Goal: Transaction & Acquisition: Subscribe to service/newsletter

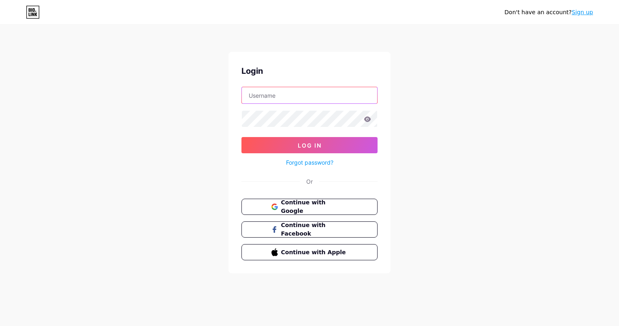
type input "creativeheartspnd@gmail.com"
click at [584, 15] on link "Sign up" at bounding box center [582, 12] width 21 height 6
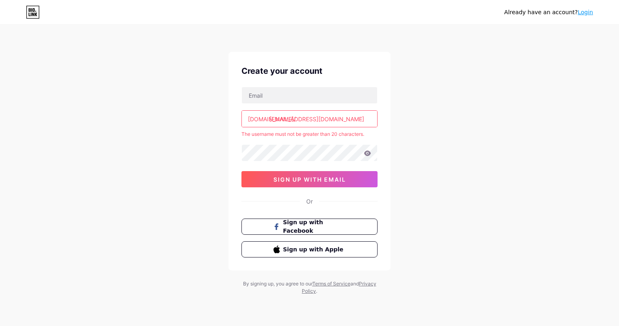
click at [357, 120] on input "creativeheartspnd@gmail.com" at bounding box center [309, 119] width 135 height 16
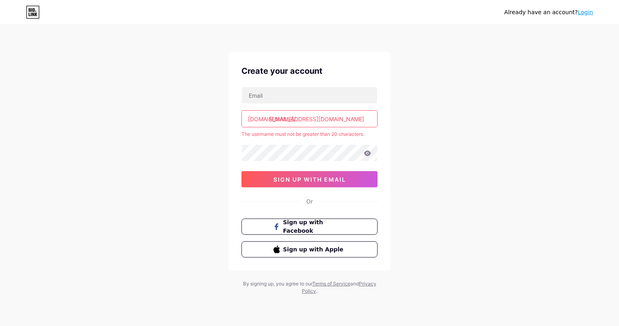
click at [430, 124] on div "Already have an account? Login Create your account bio.link/ creativeheartspnd@…" at bounding box center [309, 160] width 619 height 321
click at [355, 115] on input "creativeheartspnd@gmail.com" at bounding box center [309, 119] width 135 height 16
type input "c"
click at [432, 96] on div "Already have an account? Login Create your account bio.link/ The username must …" at bounding box center [309, 160] width 619 height 321
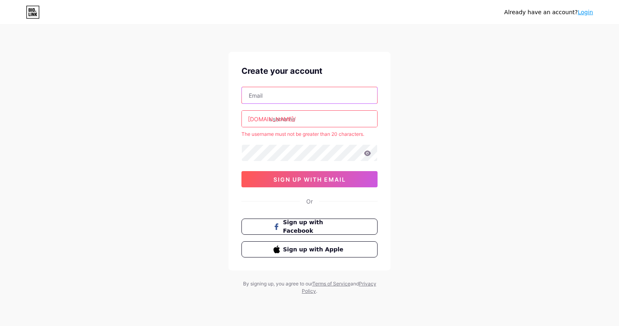
click at [276, 91] on input "text" at bounding box center [309, 95] width 135 height 16
click at [209, 98] on div "Already have an account? Login Create your account bio.link/ The username must …" at bounding box center [309, 160] width 619 height 321
click at [260, 95] on input "text" at bounding box center [309, 95] width 135 height 16
click at [491, 91] on div "Already have an account? Login Create your account bio.link/ The username must …" at bounding box center [309, 160] width 619 height 321
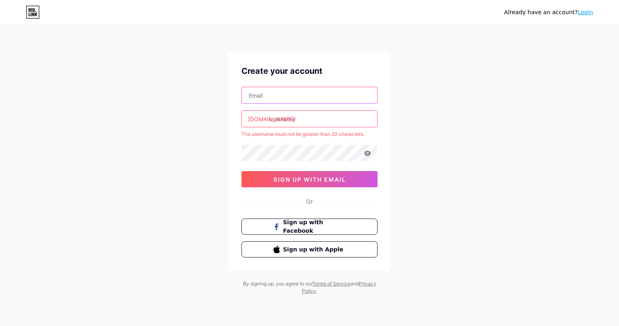
click at [304, 101] on input "text" at bounding box center [309, 95] width 135 height 16
type input "[EMAIL_ADDRESS][DOMAIN_NAME]"
click at [314, 118] on input "text" at bounding box center [309, 119] width 135 height 16
type input "a"
click at [295, 120] on input "text" at bounding box center [309, 119] width 135 height 16
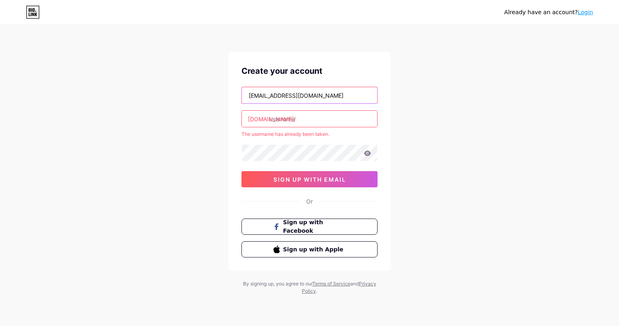
click at [347, 96] on input "[EMAIL_ADDRESS][DOMAIN_NAME]" at bounding box center [309, 95] width 135 height 16
click at [438, 113] on div "Already have an account? Login Create your account litbyfaithmotivation@gmail.c…" at bounding box center [309, 160] width 619 height 321
click at [324, 121] on input "text" at bounding box center [309, 119] width 135 height 16
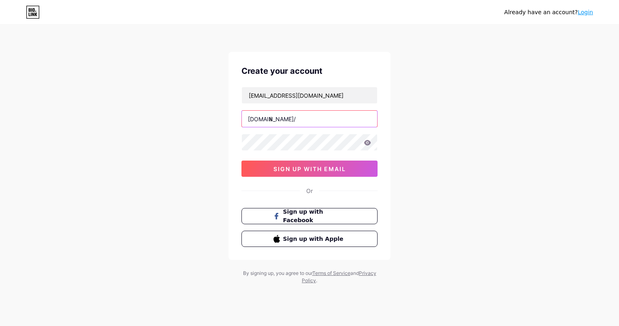
type input "l"
type input "litbyfaith"
click at [366, 143] on icon at bounding box center [367, 142] width 7 height 5
click at [251, 167] on button "sign up with email" at bounding box center [310, 168] width 136 height 16
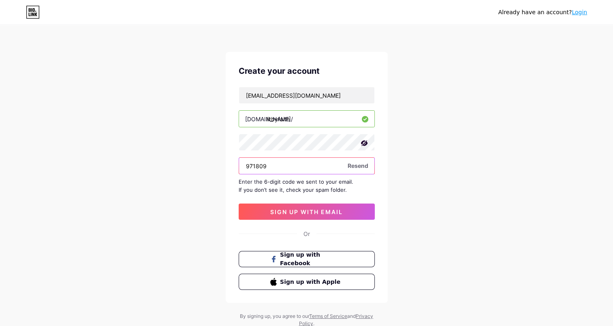
type input "971809"
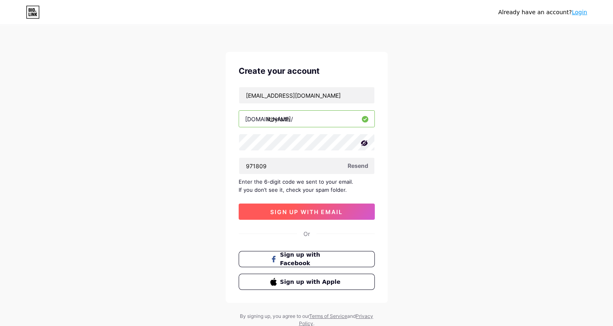
click at [319, 217] on button "sign up with email" at bounding box center [307, 211] width 136 height 16
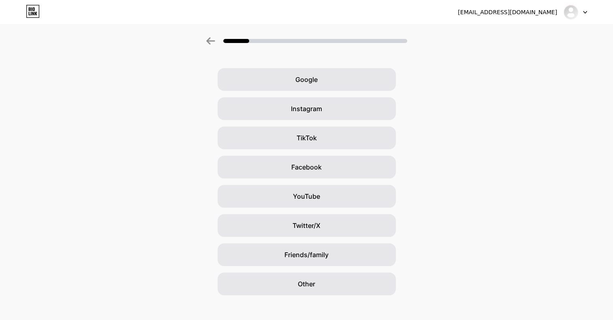
scroll to position [22, 0]
click at [338, 258] on div "Friends/family" at bounding box center [307, 254] width 178 height 23
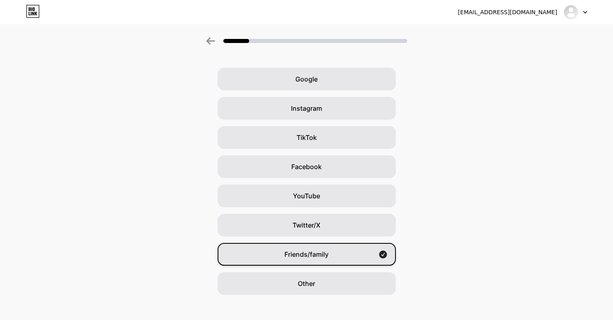
scroll to position [0, 0]
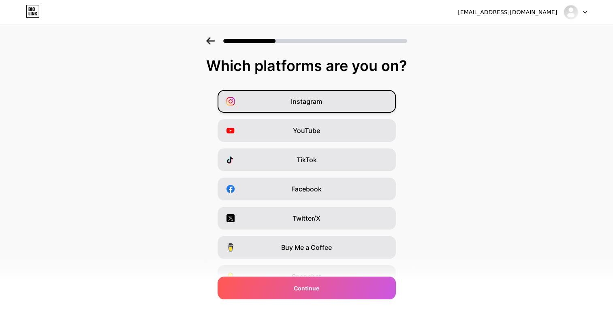
click at [381, 94] on div "Instagram" at bounding box center [307, 101] width 178 height 23
click at [354, 163] on div "TikTok" at bounding box center [307, 159] width 178 height 23
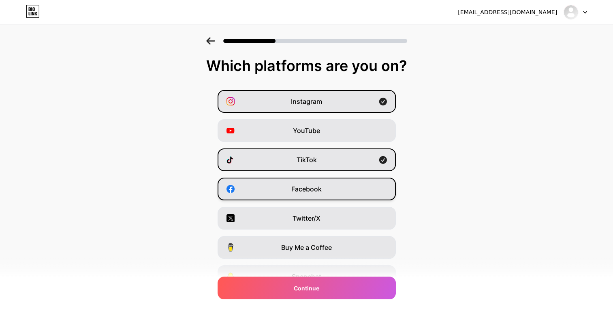
click at [360, 193] on div "Facebook" at bounding box center [307, 188] width 178 height 23
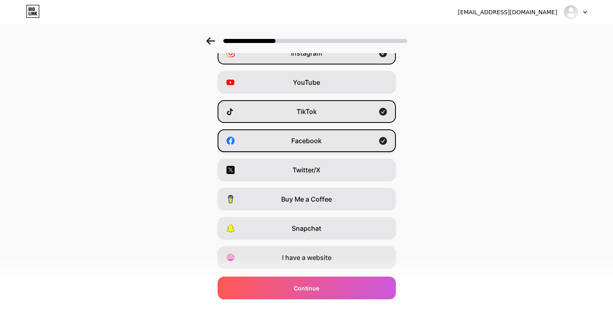
scroll to position [49, 0]
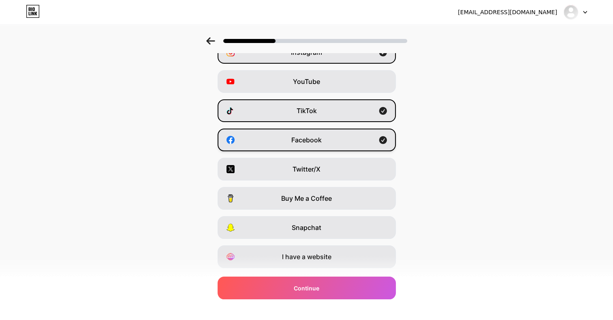
click at [363, 259] on div "I have a website" at bounding box center [307, 256] width 178 height 23
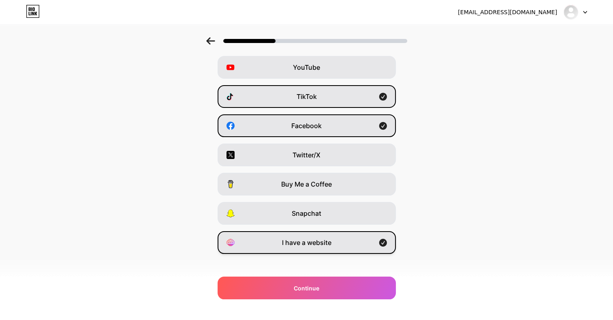
scroll to position [70, 0]
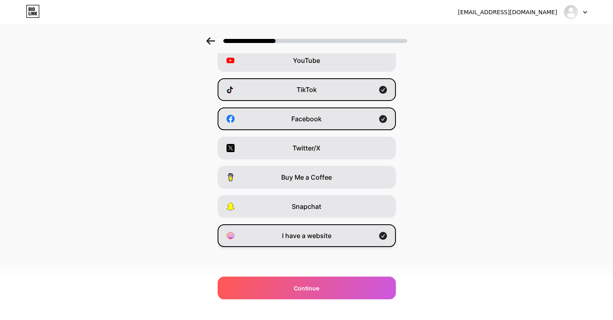
click at [389, 239] on div "I have a website" at bounding box center [307, 235] width 178 height 23
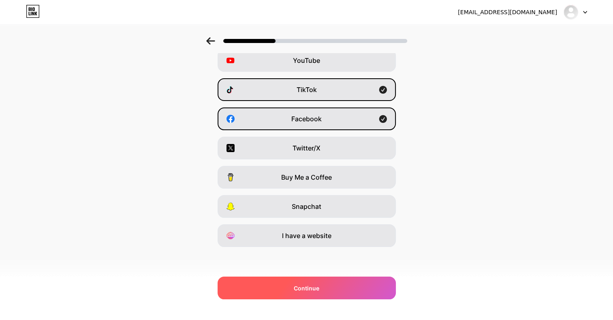
click at [368, 294] on div "Continue" at bounding box center [307, 287] width 178 height 23
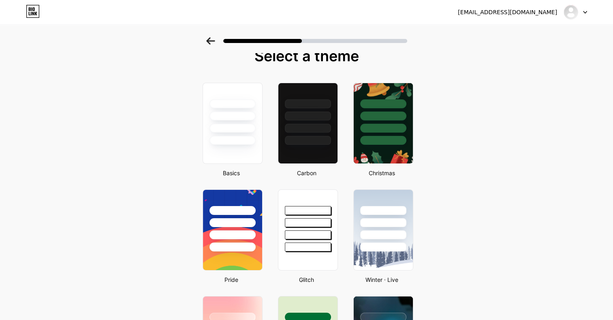
scroll to position [0, 6]
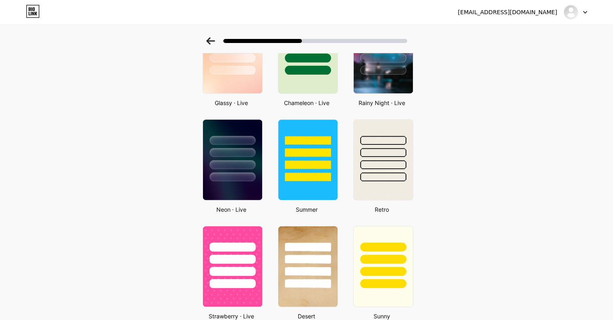
scroll to position [294, 0]
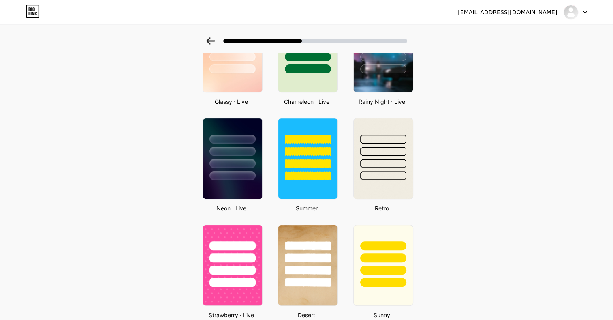
click at [383, 163] on div at bounding box center [383, 163] width 46 height 9
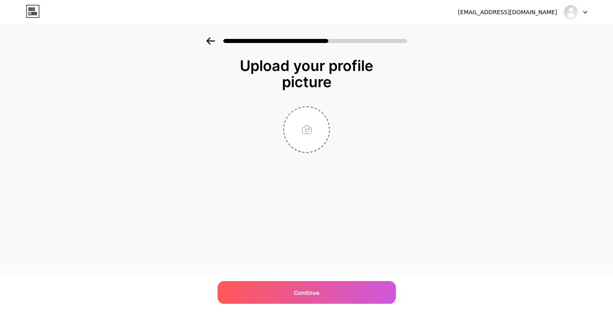
scroll to position [0, 0]
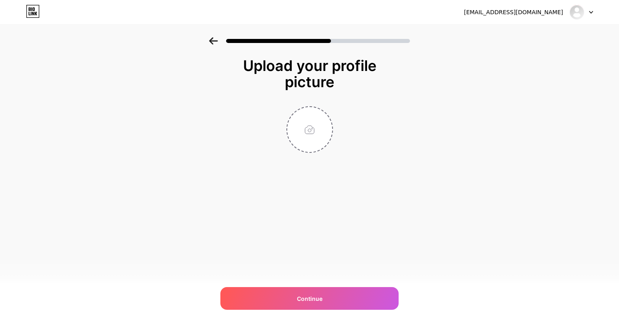
click at [316, 138] on input "file" at bounding box center [309, 129] width 45 height 45
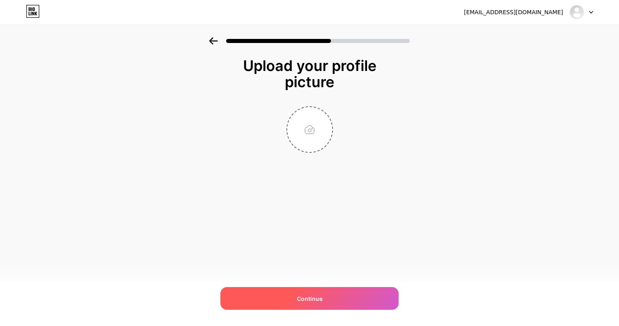
click at [346, 300] on div "Continue" at bounding box center [309, 298] width 178 height 23
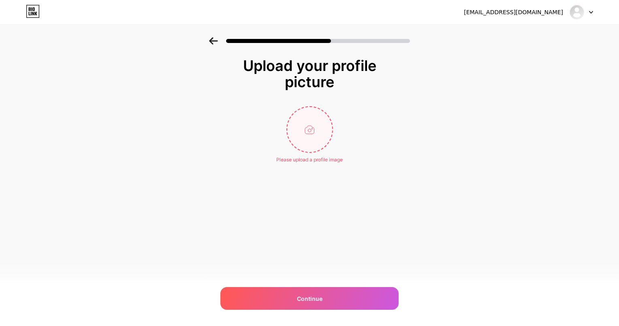
click at [319, 133] on input "file" at bounding box center [309, 129] width 45 height 45
type input "C:\fakepath\IMG_5473.JPG"
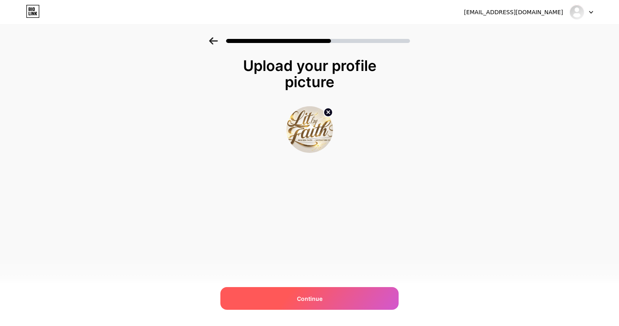
click at [316, 300] on span "Continue" at bounding box center [310, 298] width 26 height 9
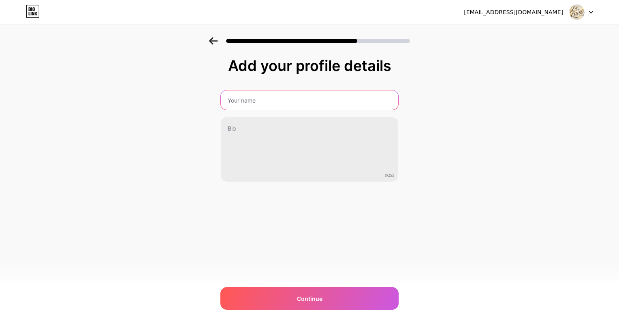
click at [322, 91] on input "text" at bounding box center [309, 99] width 177 height 19
type input "a"
type input "L"
type input "AMANDA KNIGHT"
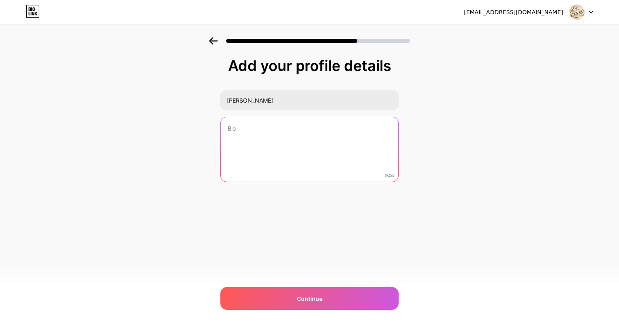
click at [300, 130] on textarea at bounding box center [309, 149] width 177 height 65
type textarea "w"
type textarea "W"
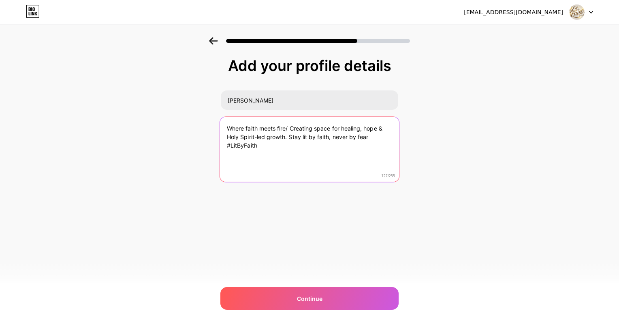
click at [287, 127] on textarea "Where faith meets fire/ Creating space for healing, hope & Holy Spirit-led grow…" at bounding box center [309, 150] width 179 height 66
click at [286, 148] on textarea "Where faith meets fire/ Creating space for healing, hope & Holy Spirit-led grow…" at bounding box center [309, 150] width 179 height 66
type textarea "Where faith meets fire/ Creating space for healing, hope & Holy Spirit-led grow…"
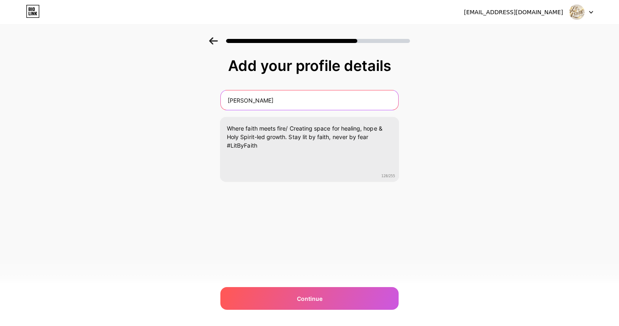
click at [229, 98] on input "AMANDA KNIGHT" at bounding box center [309, 99] width 177 height 19
type input "COACH AMANDA KNIGHT"
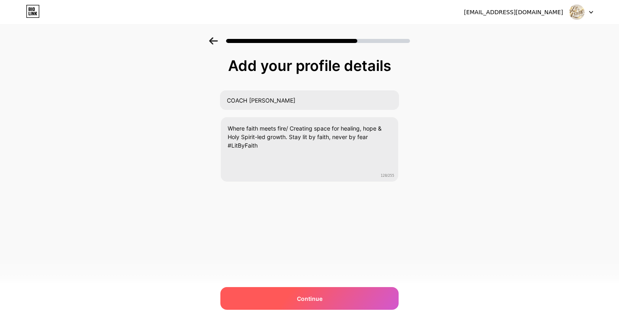
click at [338, 298] on div "Continue" at bounding box center [309, 298] width 178 height 23
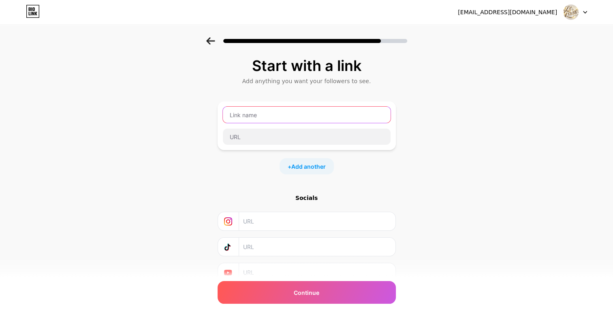
click at [284, 113] on input "text" at bounding box center [307, 115] width 168 height 16
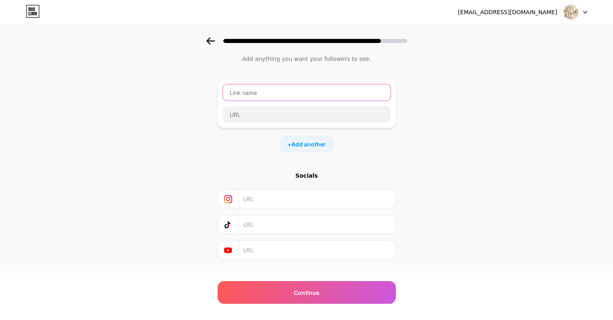
scroll to position [34, 0]
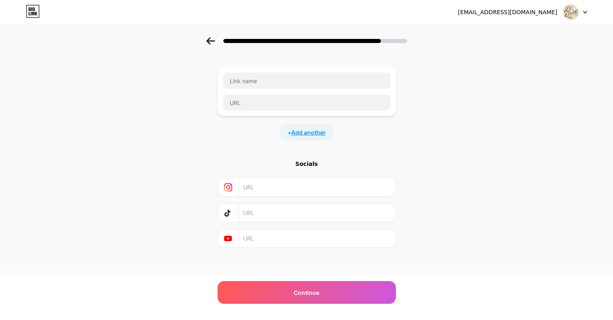
click at [312, 134] on span "Add another" at bounding box center [308, 132] width 34 height 9
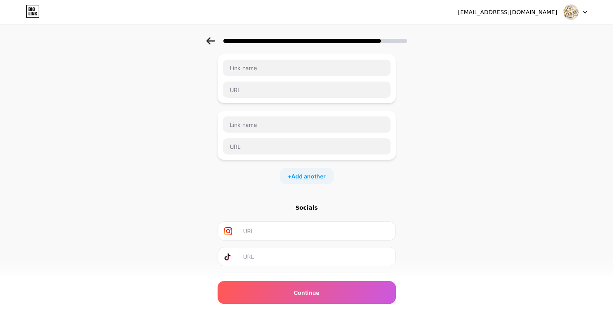
scroll to position [90, 0]
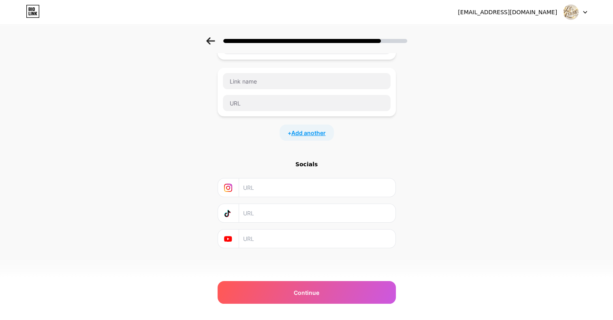
click at [322, 134] on span "Add another" at bounding box center [308, 132] width 34 height 9
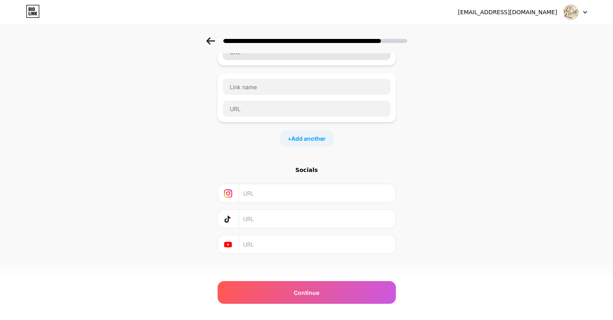
scroll to position [147, 0]
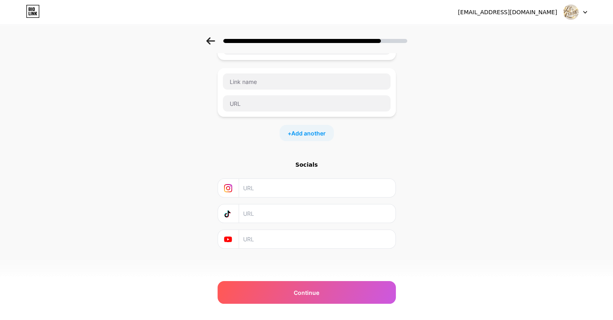
click at [259, 186] on input "text" at bounding box center [316, 188] width 147 height 18
paste input "https://www.instagram.com/lit_by_faith_coaching?igsh=aTk0M2tpcjFkaXpo&utm_sourc…"
type input "https://www.instagram.com/lit_by_faith_coaching?igsh=aTk0M2tpcjFkaXpo&utm_sourc…"
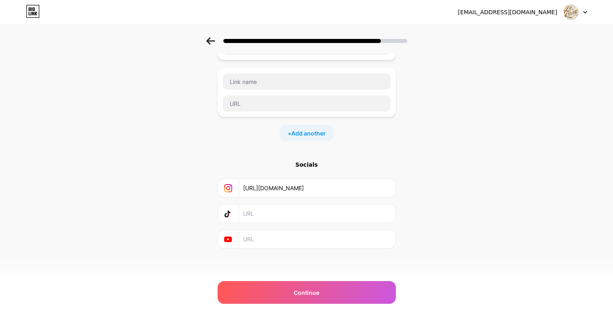
click at [258, 210] on input "text" at bounding box center [316, 213] width 147 height 18
paste input "https://www.tiktok.com/@litbyfaith5?_t=ZT-90V9RSm6qqL&_r=1"
type input "https://www.tiktok.com/@litbyfaith5?_t=ZT-90V9RSm6qqL&_r=1"
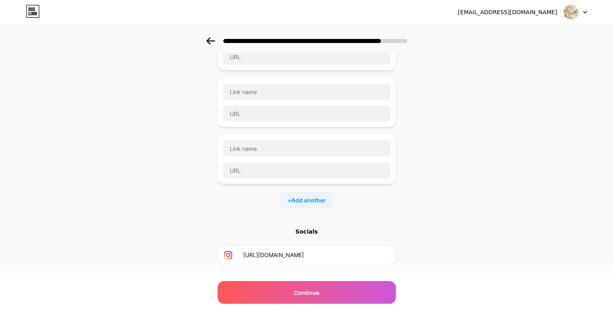
scroll to position [0, 0]
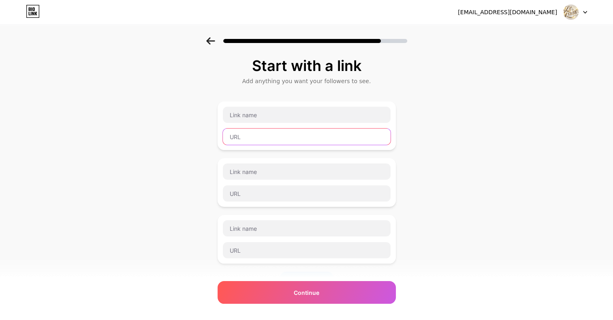
click at [244, 143] on input "text" at bounding box center [307, 136] width 168 height 16
paste input "https://www.facebook.com/share/166WfFYrwH/?mibextid=wwXIfr"
type input "https://www.facebook.com/share/166WfFYrwH/?mibextid=wwXIfr"
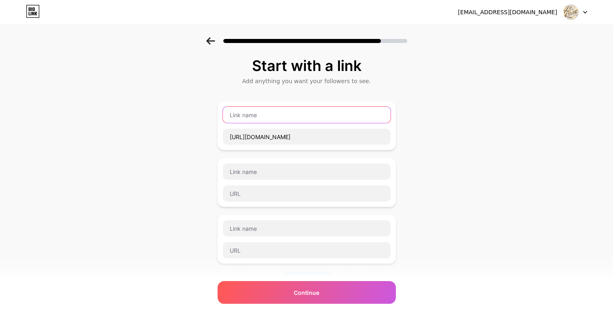
scroll to position [0, 0]
click at [252, 117] on input "text" at bounding box center [307, 115] width 168 height 16
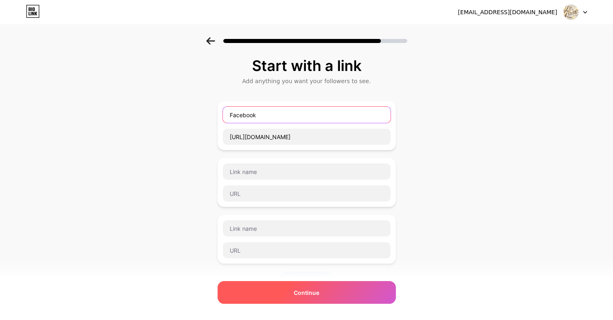
type input "Facebook"
click at [316, 285] on div "Continue" at bounding box center [307, 292] width 178 height 23
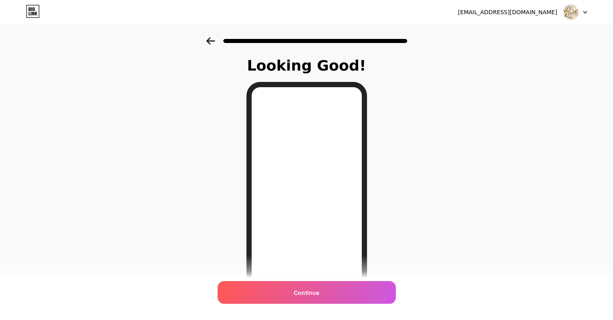
click at [211, 36] on div at bounding box center [306, 38] width 613 height 28
click at [212, 40] on icon at bounding box center [210, 40] width 9 height 7
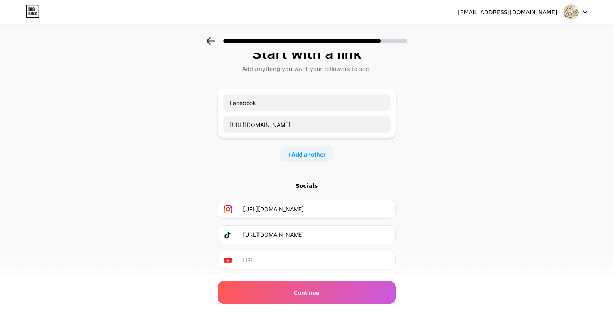
scroll to position [13, 0]
click at [291, 212] on input "https://www.instagram.com/lit_by_faith_coaching?igsh=aTk0M2tpcjFkaXpo&utm_sourc…" at bounding box center [316, 208] width 147 height 18
click at [310, 152] on span "Add another" at bounding box center [308, 154] width 34 height 9
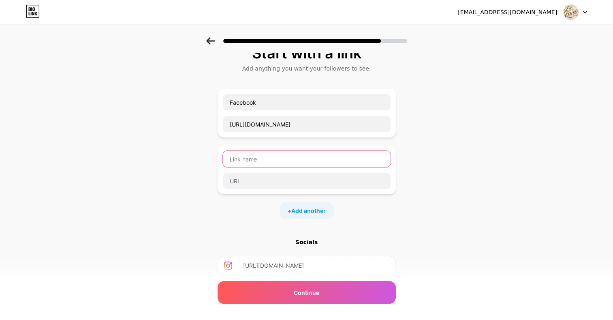
click at [295, 158] on input "text" at bounding box center [307, 159] width 168 height 16
type input "Instagram"
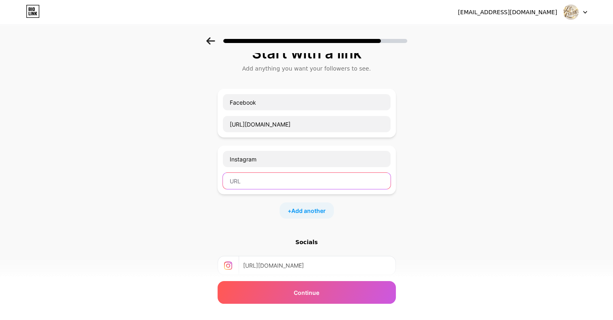
click at [291, 174] on input "text" at bounding box center [307, 181] width 168 height 16
paste input "https://www.instagram.com/lit_by_faith_coaching?igsh=aTk0M2tpcjFkaXpo&utm_sourc…"
type input "https://www.instagram.com/lit_by_faith_coaching?igsh=aTk0M2tpcjFkaXpo&utm_sourc…"
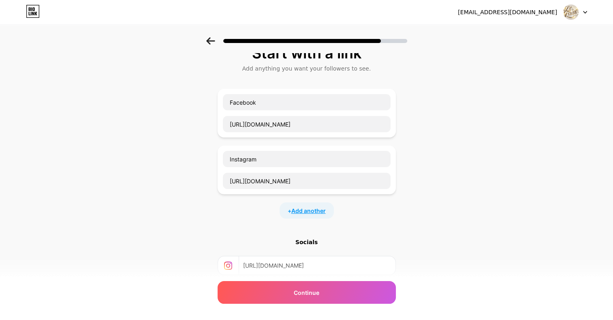
click at [309, 212] on span "Add another" at bounding box center [308, 210] width 34 height 9
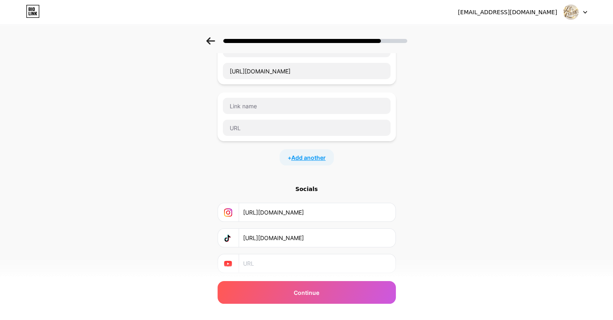
scroll to position [135, 0]
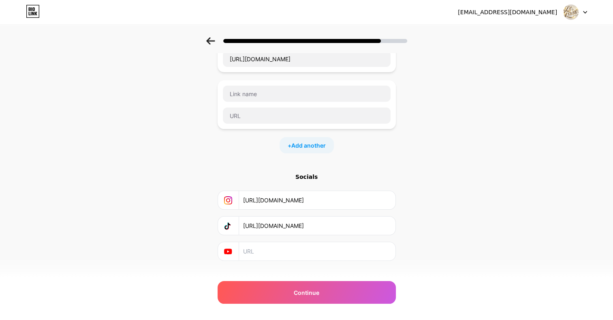
click at [323, 220] on input "https://www.tiktok.com/@litbyfaith5?_t=ZT-90V9RSm6qqL&_r=1" at bounding box center [316, 225] width 147 height 18
click at [271, 115] on input "text" at bounding box center [307, 115] width 168 height 16
paste input "https://www.tiktok.com/@litbyfaith5?_t=ZT-90V9RSm6qqL&_r=1"
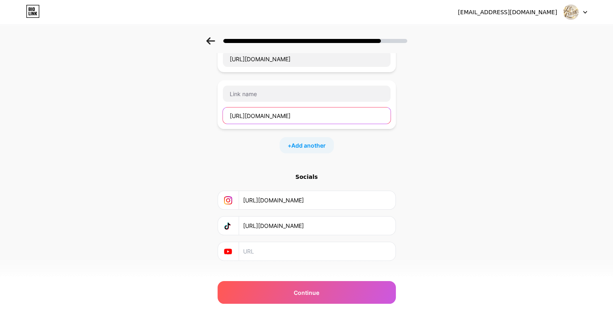
scroll to position [0, 18]
type input "https://www.tiktok.com/@litbyfaith5?_t=ZT-90V9RSm6qqL&_r=1"
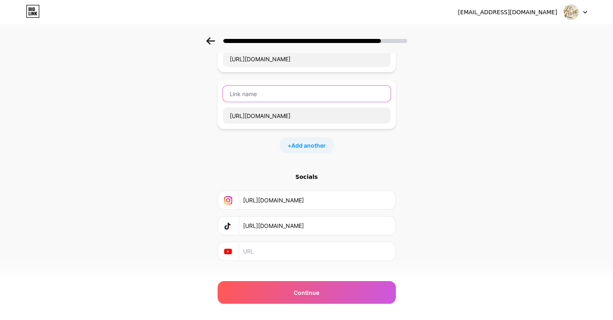
scroll to position [0, 0]
click at [263, 95] on input "text" at bounding box center [307, 94] width 168 height 16
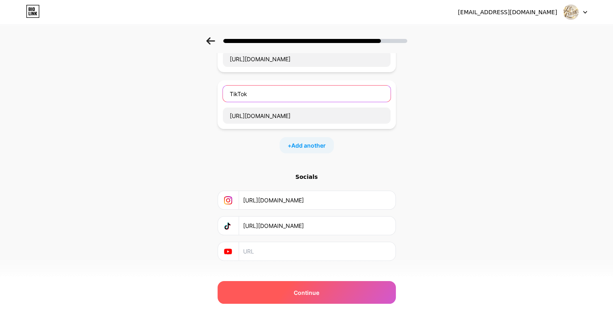
type input "TikTok"
click at [311, 283] on div "Continue" at bounding box center [307, 292] width 178 height 23
click at [327, 301] on div "Continue" at bounding box center [307, 292] width 178 height 23
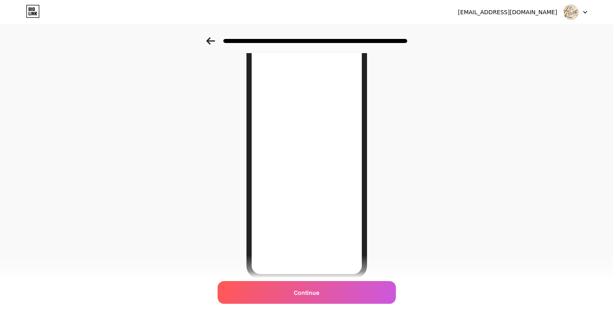
scroll to position [53, 5]
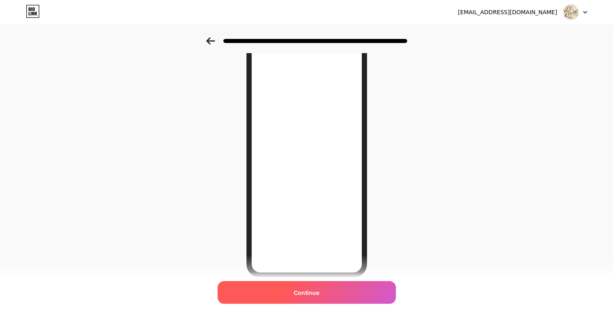
click at [299, 298] on div "Continue" at bounding box center [307, 292] width 178 height 23
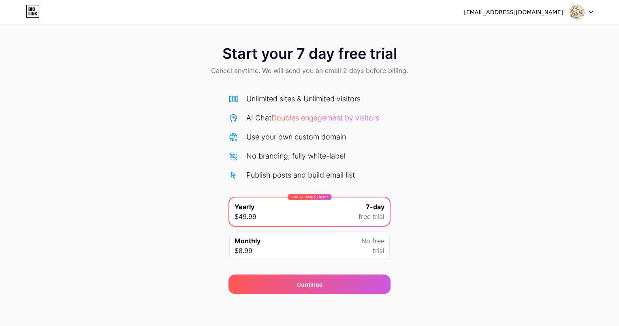
click at [348, 249] on div "Monthly $8.99 No free trial" at bounding box center [309, 245] width 160 height 28
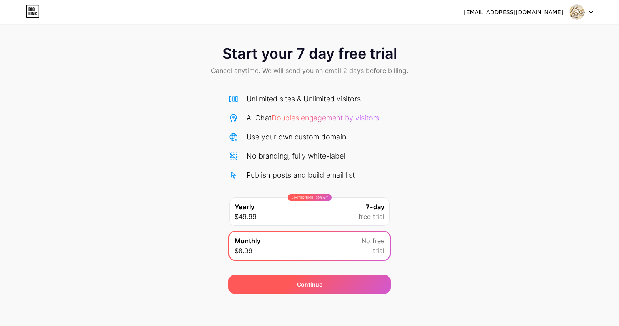
click at [315, 285] on span "Continue" at bounding box center [310, 284] width 26 height 9
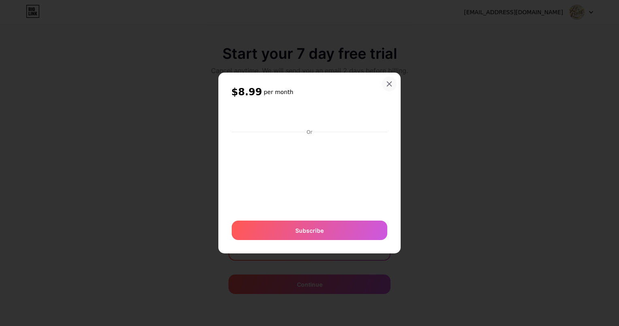
click at [389, 81] on icon at bounding box center [389, 84] width 6 height 6
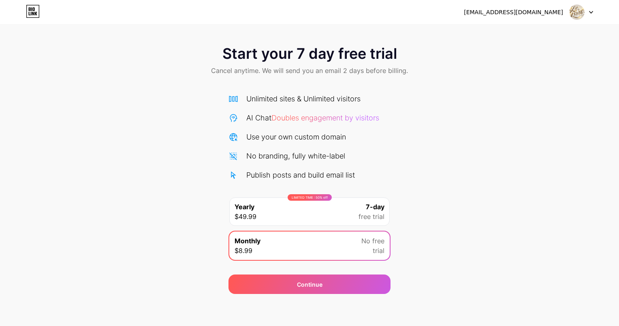
click at [541, 13] on div "[EMAIL_ADDRESS][DOMAIN_NAME]" at bounding box center [513, 12] width 99 height 9
click at [30, 9] on icon at bounding box center [30, 9] width 2 height 4
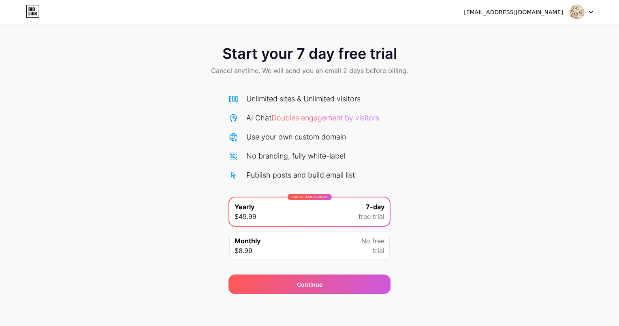
click at [36, 11] on icon at bounding box center [33, 11] width 14 height 13
click at [592, 11] on icon at bounding box center [591, 12] width 4 height 3
click at [501, 22] on li "Logout" at bounding box center [542, 33] width 100 height 22
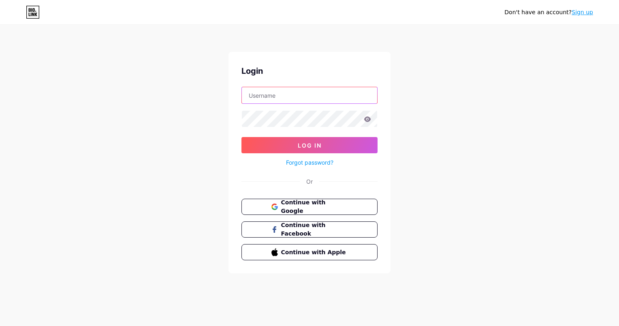
type input "litbyfaith"
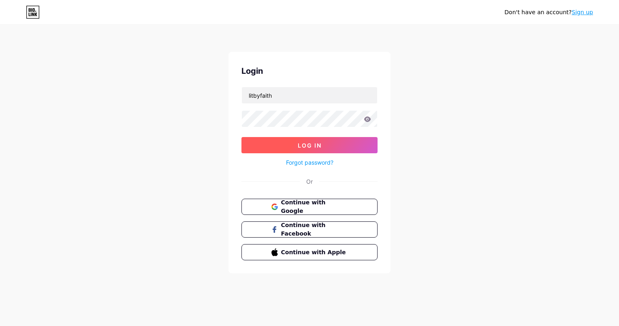
click at [330, 146] on button "Log In" at bounding box center [310, 145] width 136 height 16
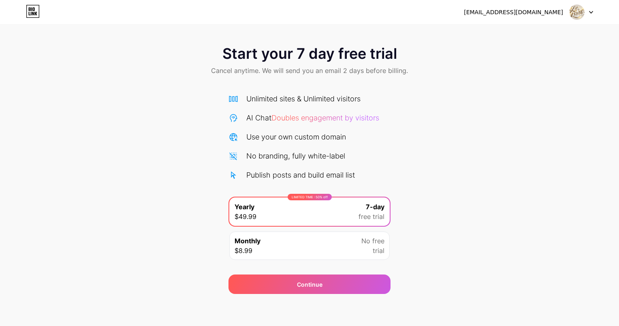
click at [592, 15] on div at bounding box center [582, 12] width 24 height 15
click at [528, 11] on div "[EMAIL_ADDRESS][DOMAIN_NAME]" at bounding box center [513, 12] width 99 height 9
click at [579, 12] on img at bounding box center [576, 11] width 15 height 15
click at [265, 240] on div "Monthly $8.99 No free trial" at bounding box center [309, 245] width 160 height 28
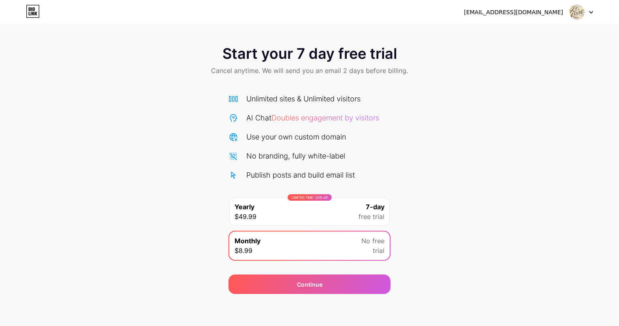
click at [201, 235] on div "Start your 7 day free trial Cancel anytime. We will send you an email 2 days be…" at bounding box center [309, 165] width 619 height 257
click at [35, 12] on icon at bounding box center [36, 14] width 2 height 4
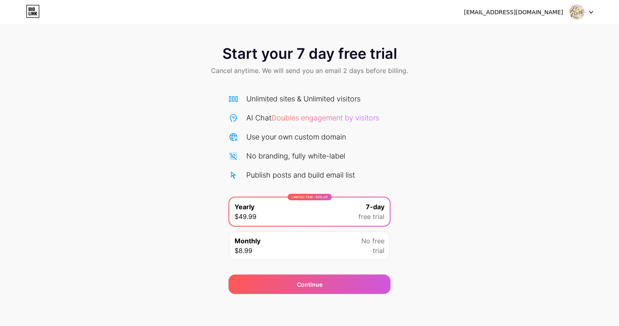
click at [267, 241] on div "Monthly $8.99 No free trial" at bounding box center [309, 245] width 160 height 28
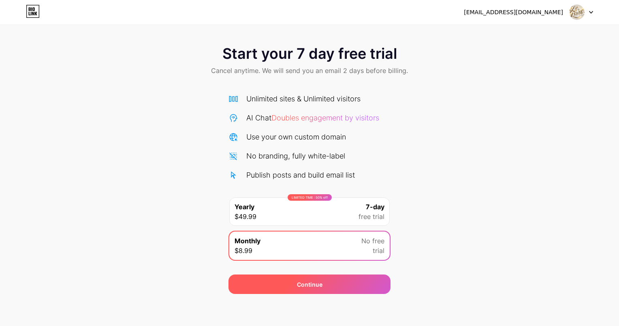
click at [369, 281] on div "Continue" at bounding box center [310, 283] width 162 height 19
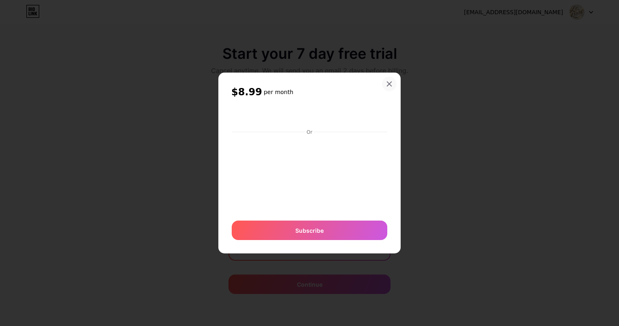
click at [387, 89] on div at bounding box center [389, 84] width 15 height 15
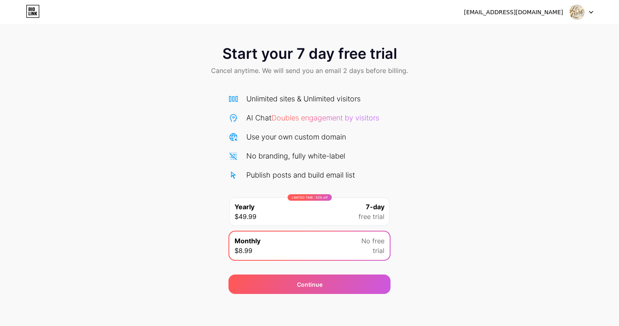
click at [510, 58] on div "Start your 7 day free trial Cancel anytime. We will send you an email 2 days be…" at bounding box center [309, 61] width 619 height 48
click at [604, 235] on div "Start your 7 day free trial Cancel anytime. We will send you an email 2 days be…" at bounding box center [309, 165] width 619 height 257
click at [610, 248] on div "Start your 7 day free trial Cancel anytime. We will send you an email 2 days be…" at bounding box center [309, 165] width 619 height 257
click at [612, 253] on div "Start your 7 day free trial Cancel anytime. We will send you an email 2 days be…" at bounding box center [309, 165] width 619 height 257
click at [609, 245] on div "Start your 7 day free trial Cancel anytime. We will send you an email 2 days be…" at bounding box center [309, 165] width 619 height 257
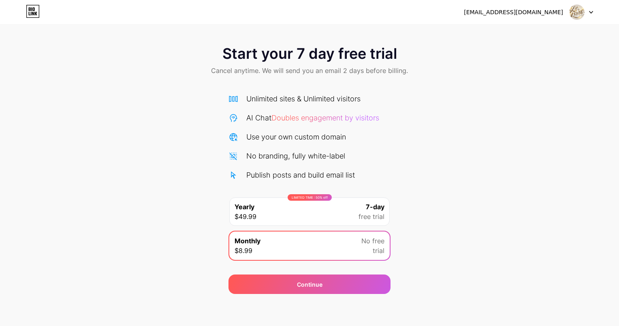
click at [595, 256] on div "Start your 7 day free trial Cancel anytime. We will send you an email 2 days be…" at bounding box center [309, 165] width 619 height 257
click at [596, 247] on div "Start your 7 day free trial Cancel anytime. We will send you an email 2 days be…" at bounding box center [309, 165] width 619 height 257
click at [605, 244] on div "Start your 7 day free trial Cancel anytime. We will send you an email 2 days be…" at bounding box center [309, 165] width 619 height 257
click at [592, 249] on div "Start your 7 day free trial Cancel anytime. We will send you an email 2 days be…" at bounding box center [309, 165] width 619 height 257
click at [595, 246] on div "Start your 7 day free trial Cancel anytime. We will send you an email 2 days be…" at bounding box center [309, 165] width 619 height 257
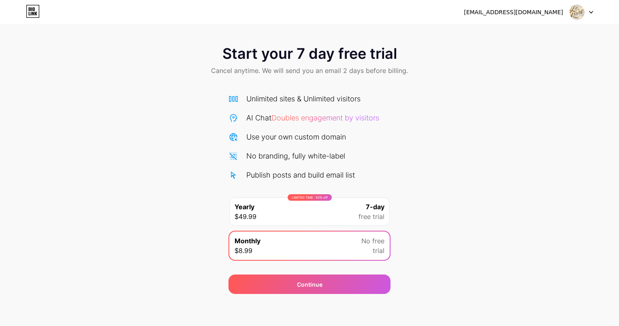
click at [596, 243] on div "Start your 7 day free trial Cancel anytime. We will send you an email 2 days be…" at bounding box center [309, 165] width 619 height 257
click at [601, 243] on div "Start your 7 day free trial Cancel anytime. We will send you an email 2 days be…" at bounding box center [309, 165] width 619 height 257
click at [601, 248] on div "Start your 7 day free trial Cancel anytime. We will send you an email 2 days be…" at bounding box center [309, 165] width 619 height 257
click at [593, 244] on div "Start your 7 day free trial Cancel anytime. We will send you an email 2 days be…" at bounding box center [309, 165] width 619 height 257
